Goal: Task Accomplishment & Management: Use online tool/utility

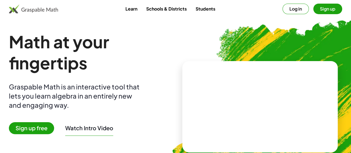
click at [314, 8] on button "Sign up" at bounding box center [328, 9] width 29 height 11
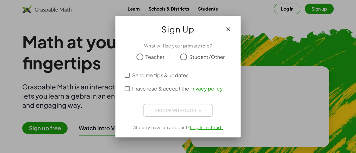
click at [150, 56] on span "Teacher" at bounding box center [154, 56] width 19 height 7
click at [177, 114] on div "Sign up with Google Acceder con Google Acceder con Google. Se abre en una pesta…" at bounding box center [177, 110] width 69 height 12
click at [154, 56] on span "Teacher" at bounding box center [154, 56] width 19 height 7
click at [139, 88] on span "I have read & accept the Privacy policy ." at bounding box center [178, 88] width 92 height 7
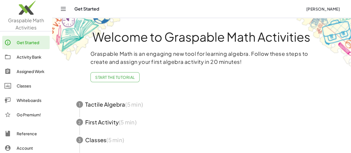
click at [63, 12] on icon "Toggle navigation" at bounding box center [63, 9] width 7 height 7
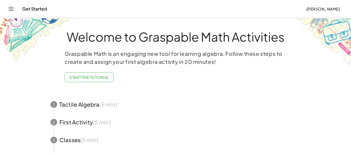
click at [9, 8] on icon "Toggle navigation" at bounding box center [11, 9] width 7 height 7
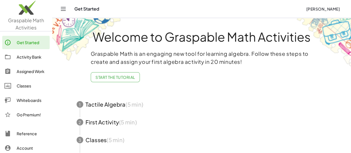
scroll to position [14, 0]
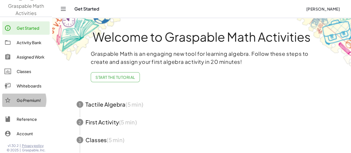
click at [22, 101] on div "Go Premium!" at bounding box center [32, 100] width 31 height 7
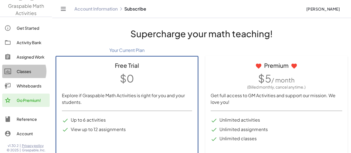
click at [27, 69] on div "Classes" at bounding box center [32, 71] width 31 height 7
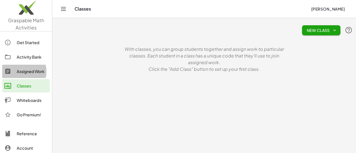
click at [27, 69] on div "Assigned Work" at bounding box center [32, 71] width 31 height 7
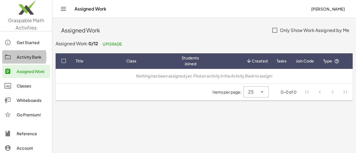
click at [11, 62] on link "Activity Bank" at bounding box center [25, 56] width 47 height 13
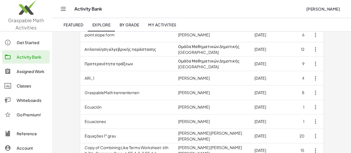
scroll to position [80, 0]
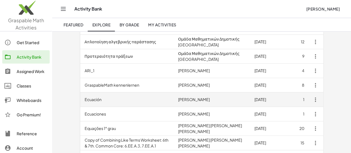
click at [124, 105] on td "Ecuación" at bounding box center [127, 99] width 94 height 14
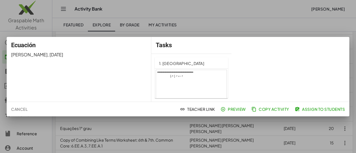
click at [184, 80] on div at bounding box center [191, 90] width 71 height 40
click at [91, 70] on div "Ecuación [PERSON_NAME] , [DATE]" at bounding box center [79, 69] width 144 height 65
click at [267, 107] on span "Copy Activity" at bounding box center [270, 109] width 37 height 5
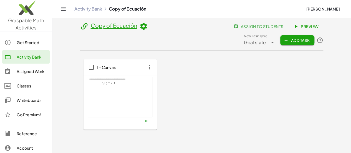
click at [145, 62] on icon "button" at bounding box center [150, 67] width 10 height 10
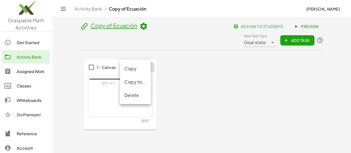
click at [134, 70] on div "Copy" at bounding box center [135, 68] width 22 height 7
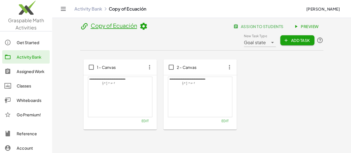
click at [225, 62] on icon "button" at bounding box center [230, 67] width 10 height 10
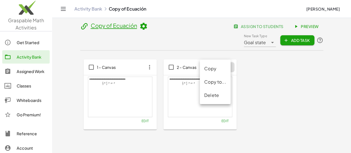
click at [207, 101] on div "Delete" at bounding box center [215, 95] width 31 height 13
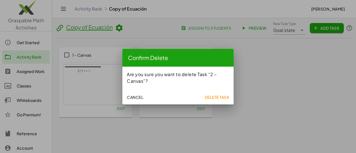
click at [213, 101] on button "Delete Task" at bounding box center [216, 97] width 29 height 10
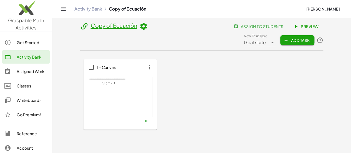
click at [145, 62] on icon "button" at bounding box center [150, 67] width 10 height 10
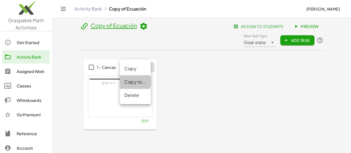
click at [134, 79] on div "Copy to..." at bounding box center [135, 82] width 22 height 7
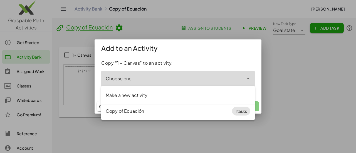
click at [241, 80] on input "Choose one" at bounding box center [172, 81] width 142 height 7
click at [287, 85] on div at bounding box center [178, 76] width 356 height 153
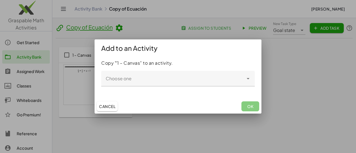
click at [110, 108] on span "Cancel" at bounding box center [107, 106] width 16 height 5
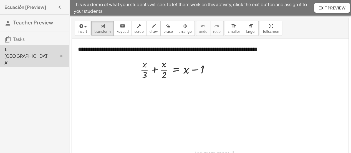
click at [223, 72] on div at bounding box center [210, 100] width 277 height 122
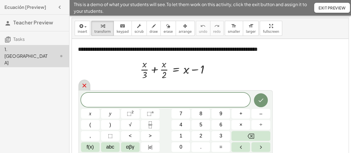
click at [84, 87] on icon at bounding box center [84, 85] width 7 height 7
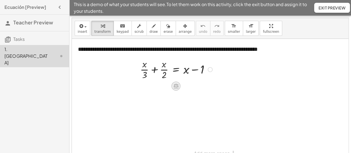
click at [176, 86] on icon at bounding box center [176, 86] width 6 height 6
click at [153, 68] on div at bounding box center [177, 69] width 80 height 24
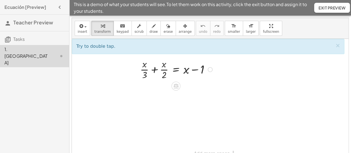
click at [154, 69] on div at bounding box center [177, 69] width 80 height 24
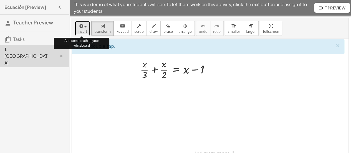
click at [82, 28] on icon "button" at bounding box center [80, 26] width 5 height 7
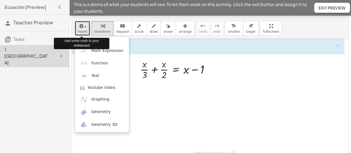
click at [82, 28] on icon "button" at bounding box center [80, 26] width 5 height 7
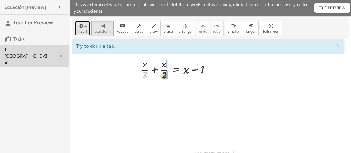
drag, startPoint x: 145, startPoint y: 76, endPoint x: 165, endPoint y: 77, distance: 20.0
click at [165, 77] on div at bounding box center [177, 69] width 80 height 24
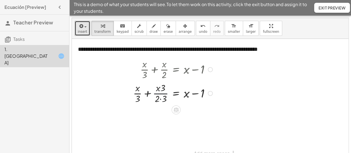
click at [160, 93] on div at bounding box center [174, 93] width 87 height 24
click at [159, 98] on div at bounding box center [174, 93] width 87 height 24
click at [161, 99] on div at bounding box center [174, 93] width 87 height 24
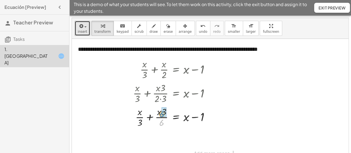
drag, startPoint x: 161, startPoint y: 99, endPoint x: 162, endPoint y: 91, distance: 8.7
click at [176, 70] on div "+ · x · 3 + · x · 2 = + x − 1 + · x · 3 + · x · 3 · 2 · 3 = + x − 1 · 6 + · x +…" at bounding box center [176, 70] width 0 height 0
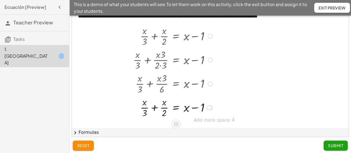
scroll to position [35, 0]
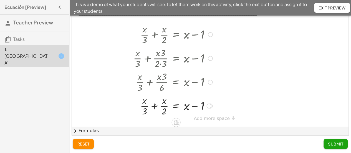
click at [155, 105] on div at bounding box center [174, 106] width 87 height 24
click at [155, 105] on div at bounding box center [171, 106] width 94 height 24
click at [149, 106] on div at bounding box center [171, 106] width 94 height 24
click at [152, 100] on div at bounding box center [174, 106] width 87 height 24
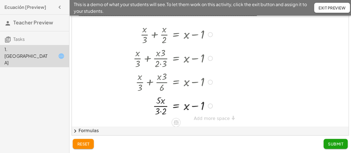
click at [160, 111] on div at bounding box center [174, 106] width 87 height 24
drag, startPoint x: 187, startPoint y: 107, endPoint x: 168, endPoint y: 106, distance: 18.4
click at [168, 106] on div at bounding box center [174, 106] width 87 height 24
click at [160, 105] on div at bounding box center [183, 106] width 104 height 24
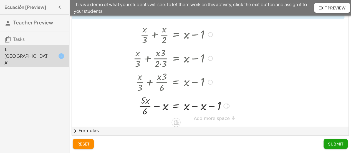
click at [157, 106] on div at bounding box center [183, 106] width 104 height 24
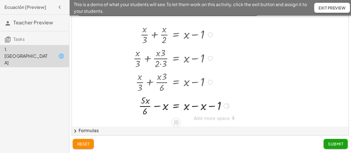
click at [157, 106] on div at bounding box center [183, 106] width 104 height 24
click at [157, 106] on div at bounding box center [181, 106] width 105 height 24
click at [158, 106] on div at bounding box center [183, 106] width 104 height 24
click at [153, 106] on div at bounding box center [181, 106] width 105 height 24
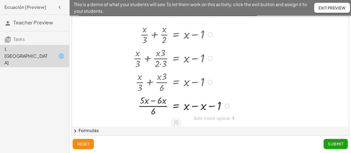
click at [153, 106] on div at bounding box center [183, 106] width 104 height 24
click at [153, 99] on div at bounding box center [183, 106] width 104 height 24
click at [197, 106] on div at bounding box center [183, 106] width 104 height 24
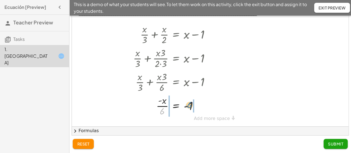
drag, startPoint x: 161, startPoint y: 114, endPoint x: 189, endPoint y: 107, distance: 28.8
click at [189, 107] on div at bounding box center [174, 106] width 87 height 24
click at [161, 106] on div at bounding box center [174, 106] width 87 height 24
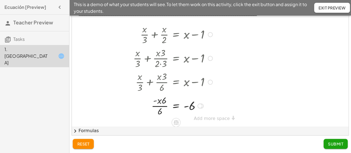
click at [162, 105] on div at bounding box center [174, 106] width 87 height 24
click at [163, 102] on div at bounding box center [174, 106] width 87 height 24
drag, startPoint x: 163, startPoint y: 102, endPoint x: 155, endPoint y: 102, distance: 8.4
click at [155, 102] on div at bounding box center [174, 106] width 87 height 24
click at [157, 101] on div at bounding box center [174, 106] width 87 height 24
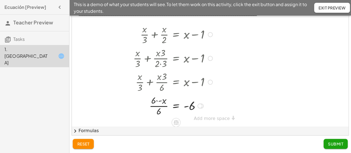
click at [157, 101] on div at bounding box center [174, 106] width 87 height 24
drag, startPoint x: 159, startPoint y: 113, endPoint x: 195, endPoint y: 104, distance: 37.1
click at [195, 104] on div at bounding box center [174, 106] width 87 height 24
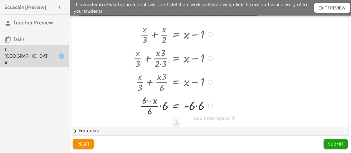
click at [198, 105] on div at bounding box center [174, 106] width 87 height 24
click at [157, 105] on div at bounding box center [174, 106] width 87 height 24
drag, startPoint x: 163, startPoint y: 107, endPoint x: 194, endPoint y: 117, distance: 32.9
click at [194, 117] on div "**********" at bounding box center [210, 65] width 277 height 122
click at [161, 106] on div at bounding box center [174, 106] width 87 height 24
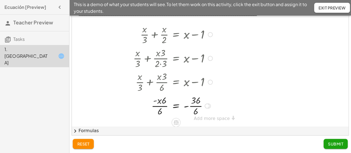
click at [209, 105] on div at bounding box center [207, 106] width 5 height 5
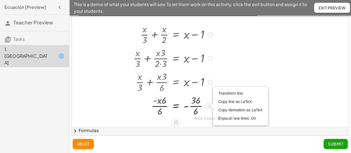
click at [198, 106] on div at bounding box center [174, 106] width 87 height 24
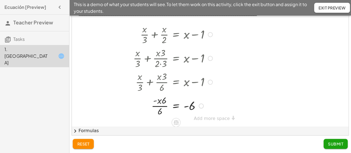
click at [164, 105] on div at bounding box center [174, 106] width 87 height 24
click at [161, 101] on div at bounding box center [174, 106] width 87 height 24
click at [157, 102] on div at bounding box center [174, 106] width 87 height 24
click at [156, 101] on div at bounding box center [174, 106] width 87 height 24
drag, startPoint x: 160, startPoint y: 110, endPoint x: 193, endPoint y: 107, distance: 33.5
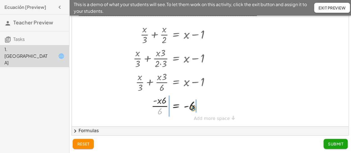
click at [193, 107] on div at bounding box center [174, 106] width 87 height 24
click at [150, 105] on div at bounding box center [174, 106] width 87 height 24
click at [160, 106] on div at bounding box center [174, 106] width 87 height 24
click at [155, 101] on div at bounding box center [174, 106] width 87 height 24
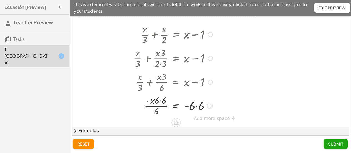
click at [155, 101] on div at bounding box center [174, 106] width 87 height 24
click at [161, 101] on div at bounding box center [174, 106] width 87 height 24
click at [159, 109] on div at bounding box center [174, 106] width 87 height 24
drag, startPoint x: 155, startPoint y: 101, endPoint x: 144, endPoint y: 106, distance: 11.3
click at [144, 106] on div at bounding box center [174, 106] width 87 height 24
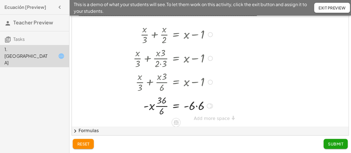
click at [159, 106] on div at bounding box center [174, 106] width 87 height 24
click at [196, 106] on div at bounding box center [174, 105] width 87 height 16
click at [212, 104] on div at bounding box center [210, 106] width 5 height 5
drag, startPoint x: 211, startPoint y: 106, endPoint x: 183, endPoint y: 107, distance: 27.5
click at [176, 106] on div "= - - x · 6 · · 6 · 6 Transform line Copy line as LaTeX Copy derivation as LaTe…" at bounding box center [176, 106] width 0 height 0
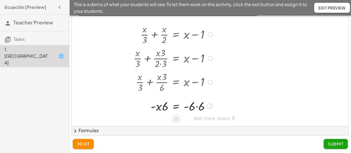
drag, startPoint x: 210, startPoint y: 57, endPoint x: 211, endPoint y: 84, distance: 27.5
click at [176, 35] on div "+ · x · 3 + · x · 2 = + x − 1 + · x · 3 + · x · 3 · 2 · 3 = + x − 1 + · x · 3 +…" at bounding box center [176, 35] width 0 height 0
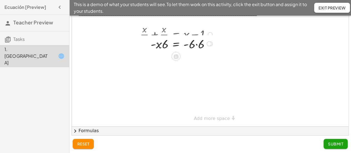
drag, startPoint x: 209, startPoint y: 105, endPoint x: 206, endPoint y: 31, distance: 74.5
click at [176, 44] on div "= - - x · 6 · · 6 · 6 Transform line Copy line as LaTeX Copy derivation as LaTe…" at bounding box center [176, 44] width 0 height 0
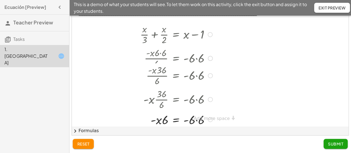
drag, startPoint x: 210, startPoint y: 32, endPoint x: 209, endPoint y: 126, distance: 93.1
click at [176, 120] on div "= - - x · 6 · · 6 · 6 Transform line Copy line as LaTeX Copy derivation as LaTe…" at bounding box center [176, 120] width 0 height 0
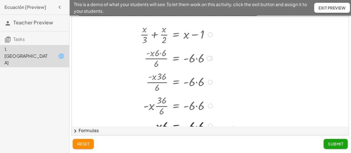
scroll to position [16, 0]
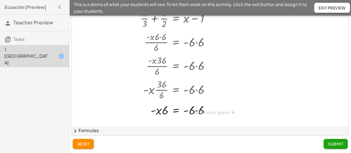
click at [115, 128] on button "chevron_right Formulas" at bounding box center [210, 130] width 277 height 9
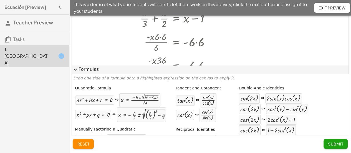
click at [87, 140] on button "reset" at bounding box center [83, 144] width 21 height 10
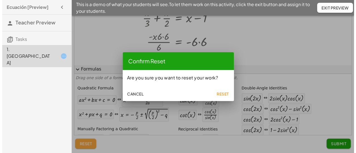
scroll to position [0, 0]
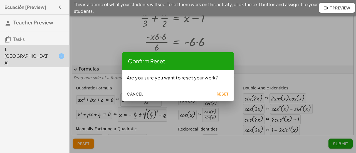
click at [224, 96] on span "Reset" at bounding box center [222, 93] width 12 height 5
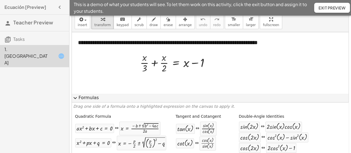
scroll to position [4, 0]
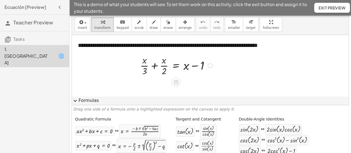
click at [153, 66] on div at bounding box center [177, 65] width 80 height 24
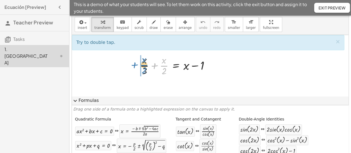
drag, startPoint x: 164, startPoint y: 64, endPoint x: 144, endPoint y: 64, distance: 20.6
click at [144, 64] on div at bounding box center [177, 65] width 80 height 24
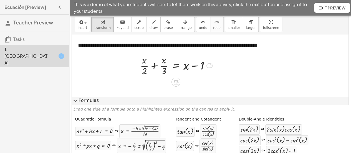
click at [152, 65] on div at bounding box center [177, 65] width 80 height 24
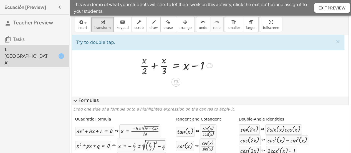
click at [145, 65] on div at bounding box center [177, 65] width 80 height 24
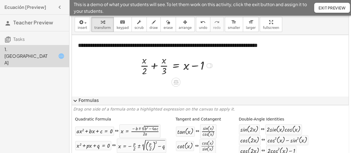
click at [151, 65] on div at bounding box center [177, 65] width 80 height 24
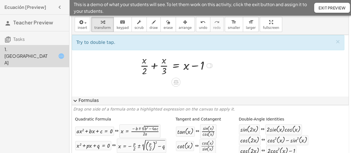
click at [153, 65] on div at bounding box center [177, 65] width 80 height 24
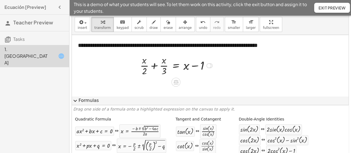
click at [153, 65] on div at bounding box center [177, 65] width 80 height 24
click at [149, 65] on div at bounding box center [171, 65] width 94 height 24
click at [149, 65] on div at bounding box center [176, 65] width 82 height 24
click at [153, 61] on div at bounding box center [176, 65] width 82 height 24
click at [153, 61] on div at bounding box center [183, 65] width 67 height 24
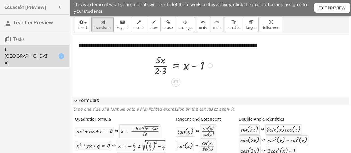
click at [161, 65] on div at bounding box center [183, 65] width 67 height 24
click at [161, 70] on div at bounding box center [183, 65] width 67 height 24
click at [161, 70] on div at bounding box center [185, 65] width 64 height 24
click at [162, 73] on div at bounding box center [185, 65] width 64 height 24
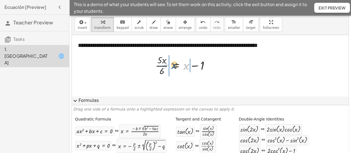
drag, startPoint x: 185, startPoint y: 68, endPoint x: 173, endPoint y: 67, distance: 12.3
click at [173, 67] on div at bounding box center [185, 65] width 64 height 24
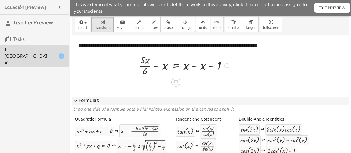
click at [159, 65] on div at bounding box center [185, 65] width 98 height 24
click at [159, 65] on div at bounding box center [181, 65] width 105 height 24
click at [159, 65] on div at bounding box center [185, 65] width 98 height 24
click at [151, 65] on div at bounding box center [181, 65] width 105 height 24
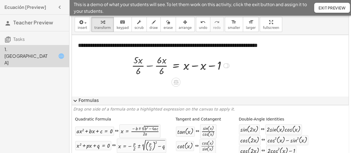
click at [151, 65] on div at bounding box center [184, 65] width 99 height 24
click at [153, 61] on div at bounding box center [184, 65] width 99 height 24
click at [138, 61] on div at bounding box center [134, 65] width 8 height 27
click at [194, 64] on div at bounding box center [193, 65] width 81 height 24
click at [194, 64] on div at bounding box center [179, 65] width 52 height 24
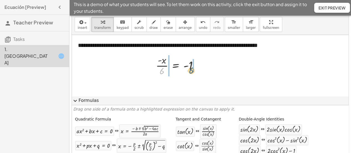
drag, startPoint x: 162, startPoint y: 72, endPoint x: 197, endPoint y: 69, distance: 35.1
click at [197, 69] on div at bounding box center [179, 65] width 52 height 24
drag, startPoint x: 154, startPoint y: 71, endPoint x: 163, endPoint y: 72, distance: 9.5
click at [163, 72] on div at bounding box center [176, 65] width 64 height 24
drag, startPoint x: 160, startPoint y: 67, endPoint x: 189, endPoint y: 70, distance: 29.0
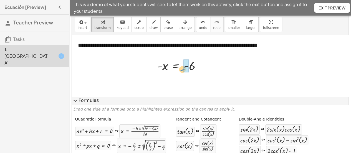
click at [189, 70] on div at bounding box center [181, 65] width 54 height 16
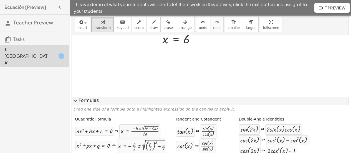
scroll to position [44, 0]
click at [76, 100] on span "expand_more" at bounding box center [75, 100] width 7 height 7
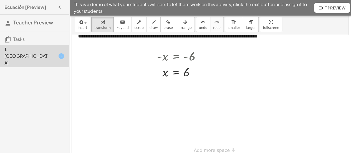
scroll to position [35, 0]
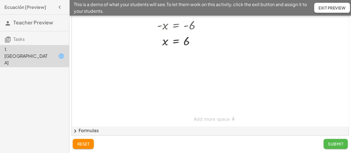
click at [330, 143] on span "Submit" at bounding box center [335, 143] width 15 height 5
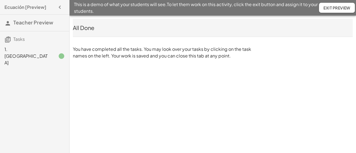
click at [21, 50] on div "1. [GEOGRAPHIC_DATA]" at bounding box center [26, 56] width 45 height 20
click at [31, 36] on h3 "Tasks" at bounding box center [34, 37] width 69 height 12
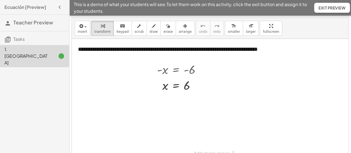
click at [63, 4] on icon "button" at bounding box center [59, 7] width 7 height 7
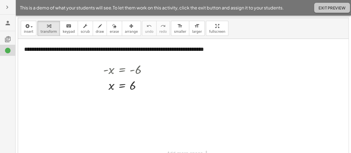
click at [333, 7] on span "Exit Preview" at bounding box center [332, 7] width 27 height 5
